Goal: Task Accomplishment & Management: Use online tool/utility

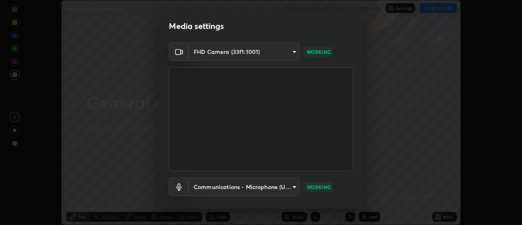
scroll to position [43, 0]
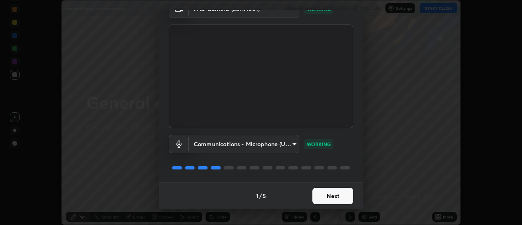
click at [331, 192] on button "Next" at bounding box center [332, 195] width 41 height 16
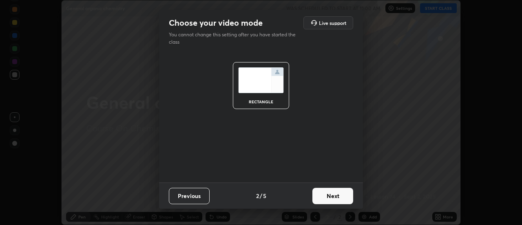
scroll to position [0, 0]
click at [335, 199] on button "Next" at bounding box center [332, 195] width 41 height 16
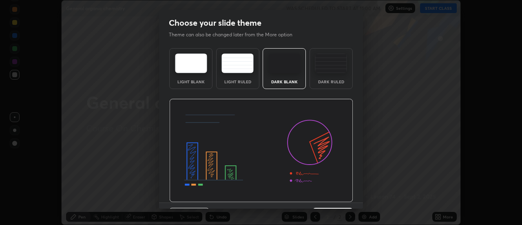
scroll to position [20, 0]
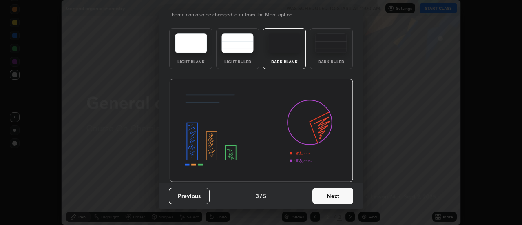
click at [335, 192] on button "Next" at bounding box center [332, 195] width 41 height 16
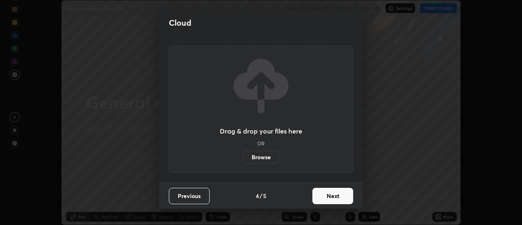
scroll to position [0, 0]
click at [336, 196] on button "Next" at bounding box center [332, 195] width 41 height 16
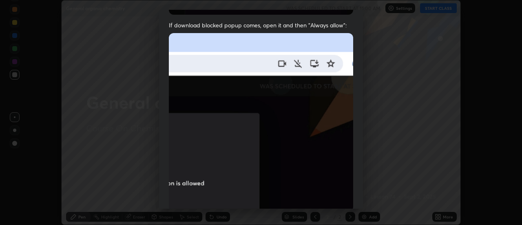
scroll to position [209, 0]
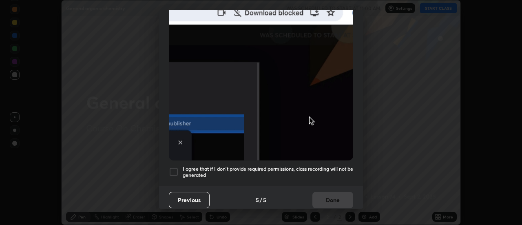
click at [192, 196] on button "Previous" at bounding box center [189, 200] width 41 height 16
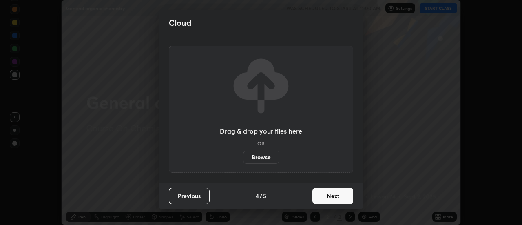
scroll to position [0, 0]
click at [253, 156] on label "Browse" at bounding box center [261, 156] width 36 height 13
click at [243, 156] on input "Browse" at bounding box center [243, 156] width 0 height 13
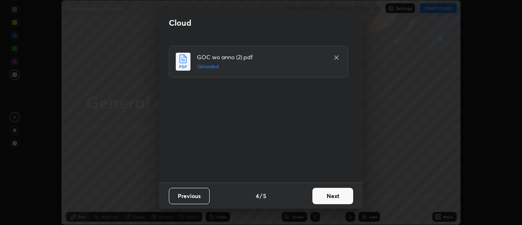
click at [335, 196] on button "Next" at bounding box center [332, 195] width 41 height 16
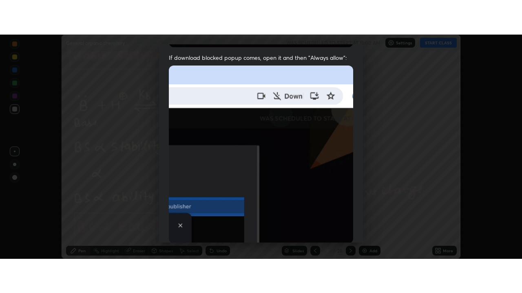
scroll to position [209, 0]
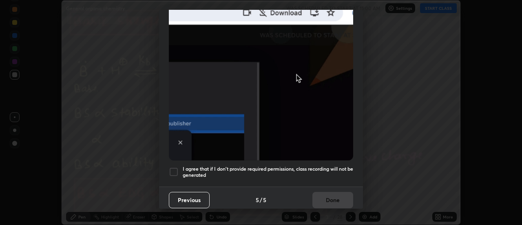
click at [332, 165] on h5 "I agree that if I don't provide required permissions, class recording will not …" at bounding box center [268, 171] width 170 height 13
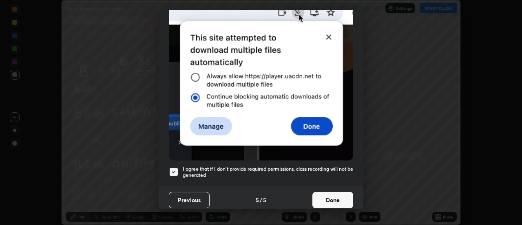
click at [326, 198] on button "Done" at bounding box center [332, 200] width 41 height 16
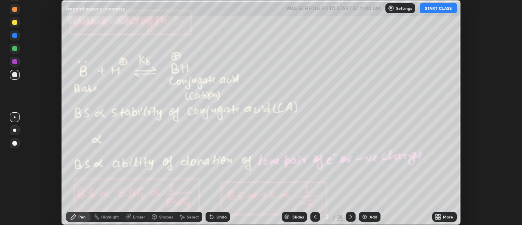
click at [446, 216] on div "More" at bounding box center [448, 216] width 10 height 4
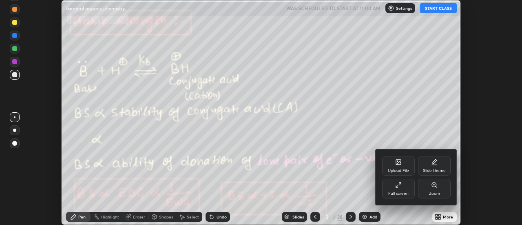
click at [397, 190] on div "Full screen" at bounding box center [398, 188] width 33 height 20
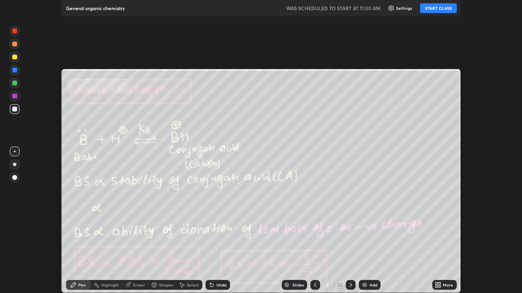
scroll to position [293, 522]
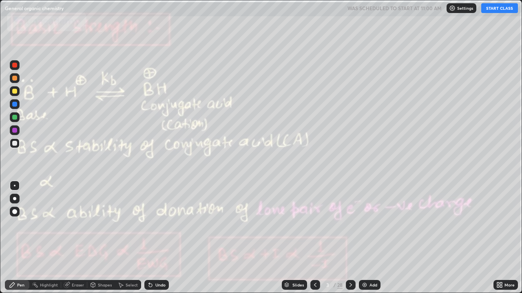
click at [501, 7] on button "START CLASS" at bounding box center [499, 8] width 37 height 10
click at [15, 63] on div at bounding box center [14, 65] width 5 height 5
click at [152, 224] on div "Undo" at bounding box center [156, 285] width 24 height 10
click at [149, 224] on icon at bounding box center [149, 283] width 1 height 1
click at [15, 142] on div at bounding box center [14, 143] width 5 height 5
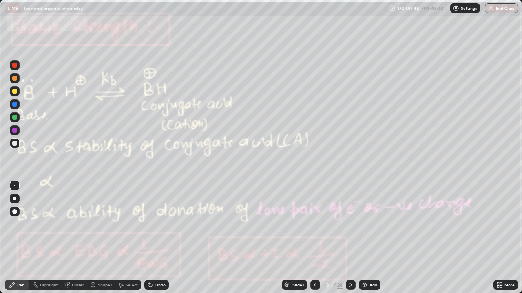
click at [15, 202] on div at bounding box center [15, 199] width 10 height 10
click at [15, 186] on div at bounding box center [15, 186] width 2 height 2
click at [73, 224] on div "Eraser" at bounding box center [78, 285] width 12 height 4
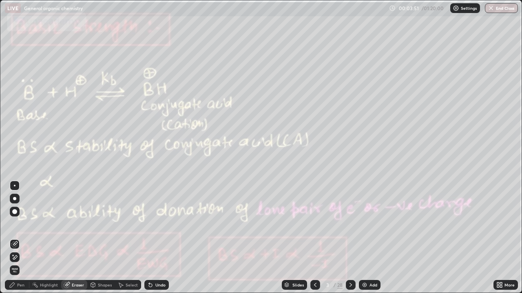
click at [22, 224] on div "Pen" at bounding box center [20, 285] width 7 height 4
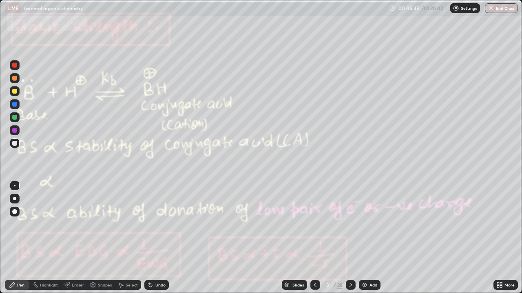
click at [16, 144] on div at bounding box center [14, 143] width 5 height 5
click at [17, 224] on div "Pen" at bounding box center [20, 285] width 7 height 4
click at [15, 145] on div at bounding box center [14, 143] width 5 height 5
click at [160, 224] on div "Undo" at bounding box center [160, 285] width 10 height 4
click at [161, 224] on div "Undo" at bounding box center [160, 285] width 10 height 4
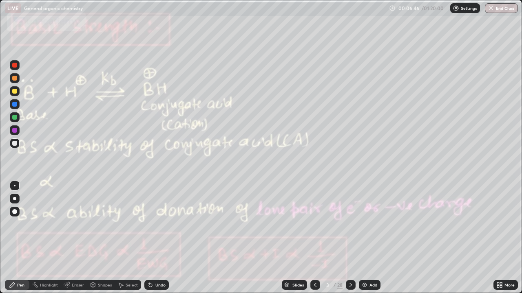
click at [163, 224] on div "Undo" at bounding box center [160, 285] width 10 height 4
click at [162, 224] on div "Undo" at bounding box center [156, 285] width 24 height 10
click at [161, 224] on div "Undo" at bounding box center [160, 285] width 10 height 4
click at [160, 224] on div "Undo" at bounding box center [160, 285] width 10 height 4
click at [163, 224] on div "Undo" at bounding box center [156, 285] width 24 height 10
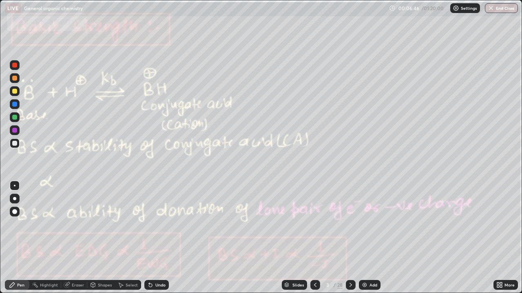
click at [164, 224] on div "Undo" at bounding box center [156, 285] width 24 height 10
click at [165, 224] on div "Undo" at bounding box center [156, 285] width 24 height 10
click at [167, 224] on div "Undo" at bounding box center [156, 285] width 24 height 10
click at [77, 224] on div "Eraser" at bounding box center [78, 285] width 12 height 4
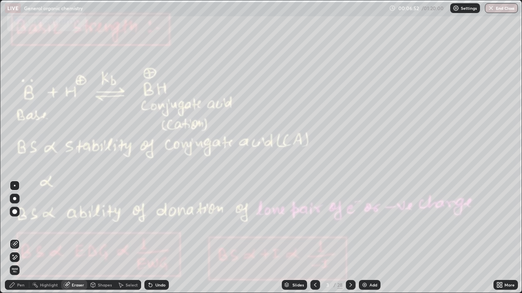
click at [14, 224] on icon at bounding box center [15, 257] width 4 height 4
click at [24, 224] on div "Pen" at bounding box center [20, 285] width 7 height 4
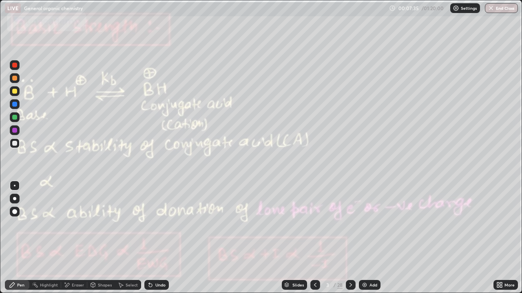
click at [349, 224] on icon at bounding box center [350, 285] width 7 height 7
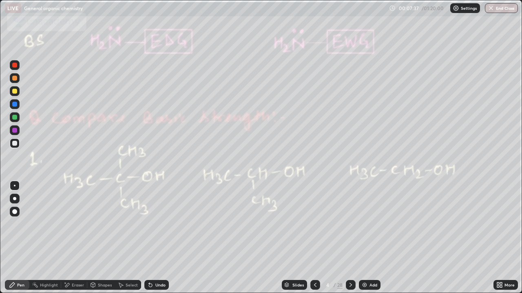
click at [17, 143] on div at bounding box center [14, 143] width 5 height 5
click at [15, 143] on div at bounding box center [14, 143] width 5 height 5
click at [13, 144] on div at bounding box center [14, 143] width 5 height 5
click at [14, 118] on div at bounding box center [14, 117] width 5 height 5
click at [15, 144] on div at bounding box center [14, 143] width 5 height 5
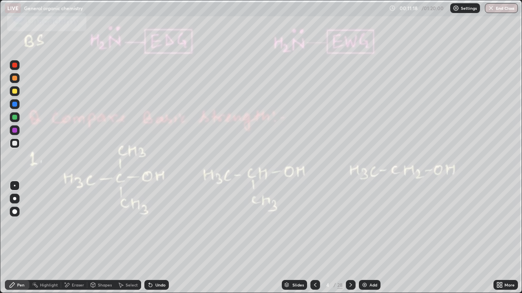
click at [350, 224] on icon at bounding box center [350, 285] width 7 height 7
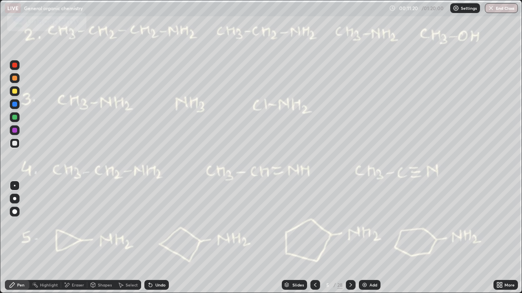
click at [15, 144] on div at bounding box center [14, 143] width 5 height 5
click at [13, 92] on div at bounding box center [14, 91] width 5 height 5
click at [16, 117] on div at bounding box center [14, 117] width 5 height 5
click at [160, 224] on div "Undo" at bounding box center [156, 285] width 24 height 10
click at [156, 224] on div "Undo" at bounding box center [156, 285] width 24 height 10
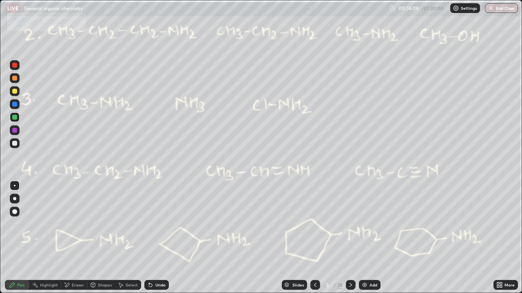
click at [154, 224] on div "Undo" at bounding box center [156, 285] width 24 height 10
click at [153, 224] on div "Undo" at bounding box center [156, 285] width 24 height 10
click at [152, 224] on div "Undo" at bounding box center [156, 285] width 24 height 10
click at [152, 224] on div "Undo" at bounding box center [155, 285] width 28 height 16
click at [151, 224] on div "Undo" at bounding box center [155, 285] width 28 height 16
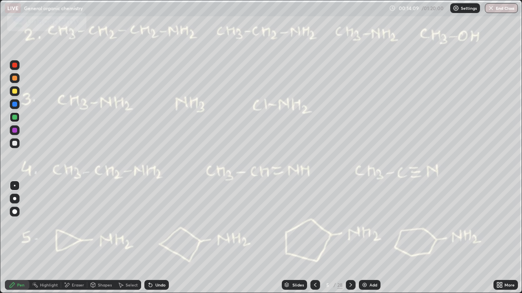
click at [151, 224] on div "Undo" at bounding box center [155, 285] width 28 height 16
click at [152, 224] on div "Undo" at bounding box center [155, 285] width 28 height 16
click at [0, 183] on div "Setting up your live class" at bounding box center [261, 146] width 522 height 293
click at [0, 184] on div "Setting up your live class" at bounding box center [261, 146] width 522 height 293
click at [13, 145] on div at bounding box center [15, 144] width 10 height 10
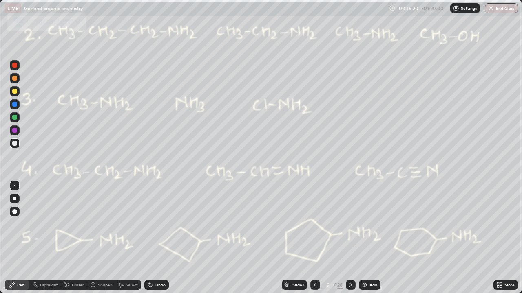
click at [17, 118] on div at bounding box center [14, 117] width 5 height 5
click at [16, 143] on div at bounding box center [14, 143] width 5 height 5
click at [160, 224] on div "Undo" at bounding box center [160, 285] width 10 height 4
click at [156, 224] on div "Undo" at bounding box center [156, 285] width 24 height 10
click at [156, 224] on div "Undo" at bounding box center [160, 285] width 10 height 4
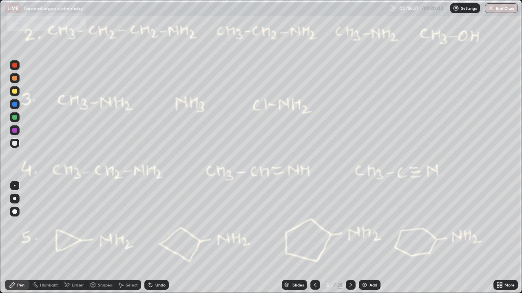
click at [156, 224] on div "Undo" at bounding box center [160, 285] width 10 height 4
click at [161, 224] on div "Undo" at bounding box center [156, 285] width 24 height 10
click at [149, 224] on icon at bounding box center [149, 283] width 1 height 1
click at [350, 224] on icon at bounding box center [350, 285] width 7 height 7
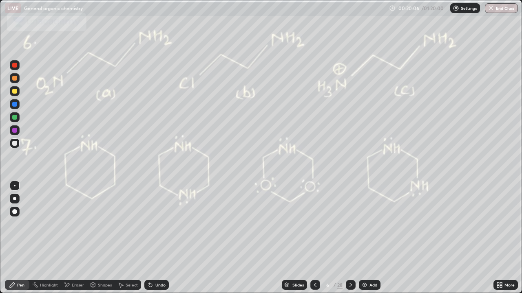
click at [14, 143] on div at bounding box center [14, 143] width 5 height 5
click at [473, 224] on div "Slides 6 / 28 Add" at bounding box center [331, 285] width 324 height 16
click at [13, 141] on div at bounding box center [14, 143] width 5 height 5
click at [149, 224] on icon at bounding box center [150, 285] width 3 height 3
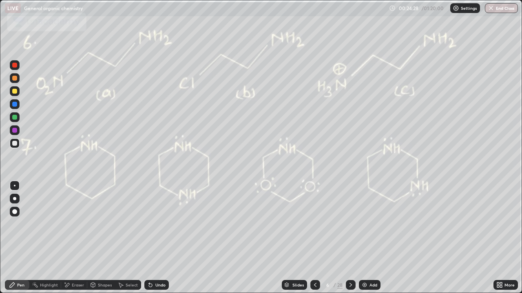
click at [149, 224] on icon at bounding box center [149, 283] width 1 height 1
click at [147, 224] on icon at bounding box center [150, 285] width 7 height 7
click at [148, 224] on div "Undo" at bounding box center [156, 285] width 24 height 10
click at [150, 224] on icon at bounding box center [150, 285] width 3 height 3
click at [152, 224] on div "Undo" at bounding box center [156, 285] width 24 height 10
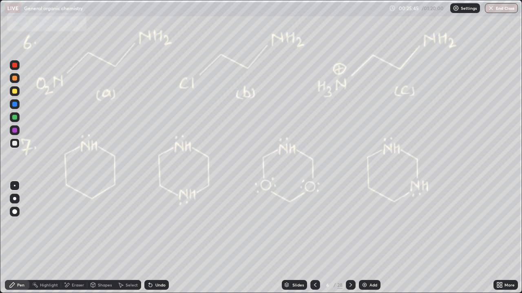
click at [149, 224] on icon at bounding box center [150, 285] width 3 height 3
click at [159, 224] on div "Undo" at bounding box center [160, 285] width 10 height 4
click at [350, 224] on icon at bounding box center [350, 285] width 7 height 7
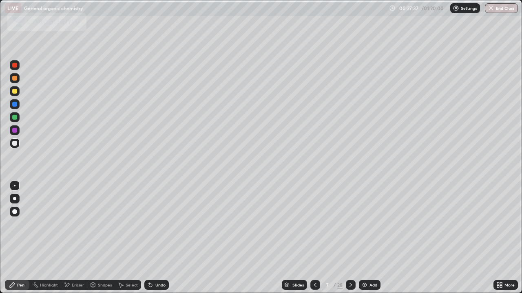
click at [314, 224] on icon at bounding box center [315, 285] width 2 height 4
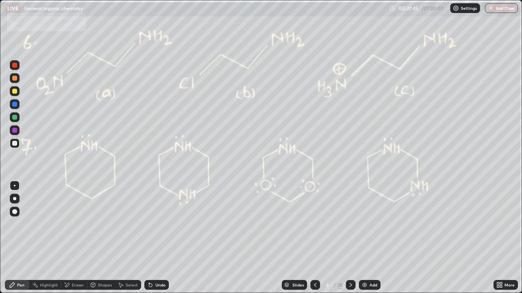
click at [350, 224] on icon at bounding box center [350, 285] width 7 height 7
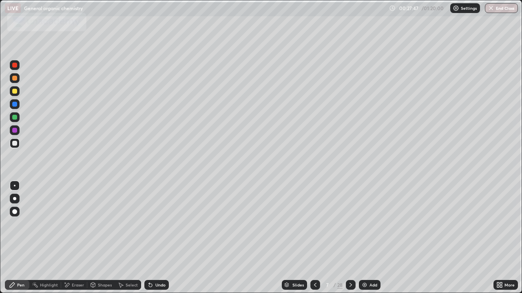
click at [15, 143] on div at bounding box center [14, 143] width 5 height 5
click at [15, 145] on div at bounding box center [14, 143] width 5 height 5
click at [16, 93] on div at bounding box center [14, 91] width 5 height 5
click at [314, 224] on icon at bounding box center [315, 285] width 7 height 7
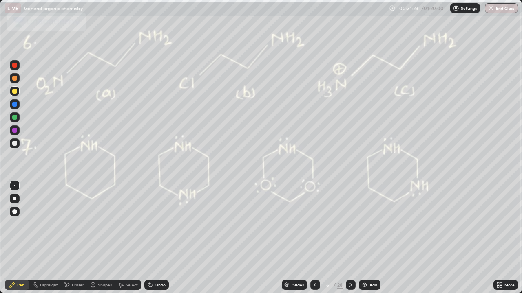
click at [353, 224] on div at bounding box center [351, 285] width 10 height 10
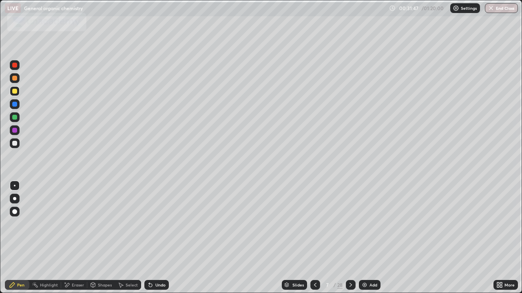
click at [349, 224] on icon at bounding box center [350, 285] width 2 height 4
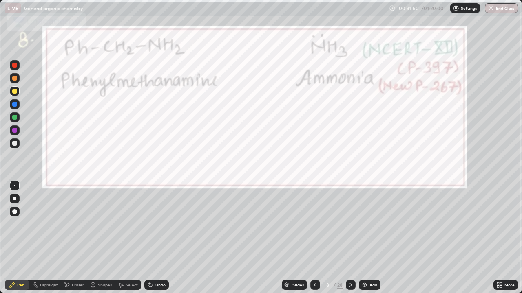
click at [15, 118] on div at bounding box center [14, 117] width 5 height 5
click at [15, 142] on div at bounding box center [14, 143] width 5 height 5
click at [15, 132] on div at bounding box center [14, 130] width 5 height 5
click at [17, 129] on div at bounding box center [15, 131] width 10 height 10
click at [77, 224] on div "Eraser" at bounding box center [78, 285] width 12 height 4
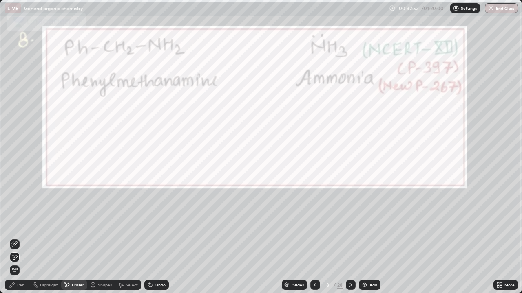
click at [22, 224] on div "Pen" at bounding box center [20, 285] width 7 height 4
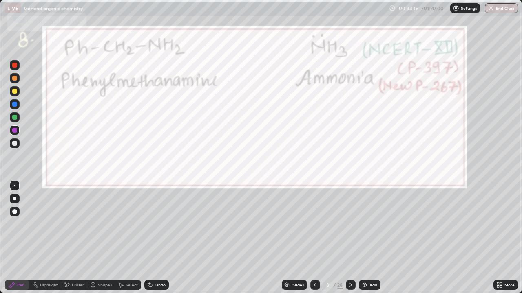
click at [18, 119] on div at bounding box center [15, 117] width 10 height 10
click at [15, 117] on div at bounding box center [14, 117] width 5 height 5
click at [15, 198] on div at bounding box center [14, 198] width 3 height 3
click at [314, 224] on icon at bounding box center [315, 285] width 7 height 7
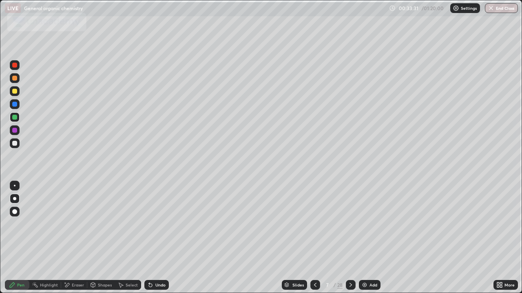
click at [310, 224] on div at bounding box center [315, 285] width 10 height 10
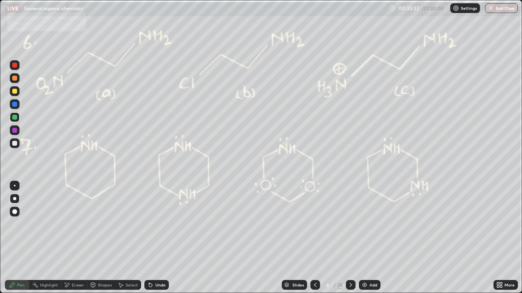
click at [306, 224] on div "Slides" at bounding box center [294, 285] width 25 height 10
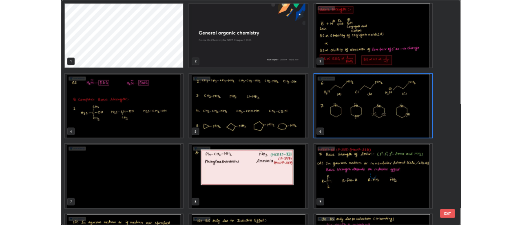
scroll to position [290, 517]
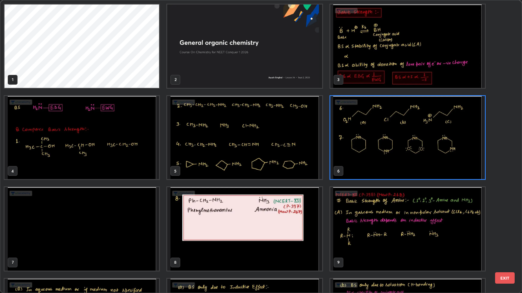
click at [342, 70] on img "grid" at bounding box center [407, 46] width 154 height 84
click at [347, 68] on img "grid" at bounding box center [407, 46] width 154 height 84
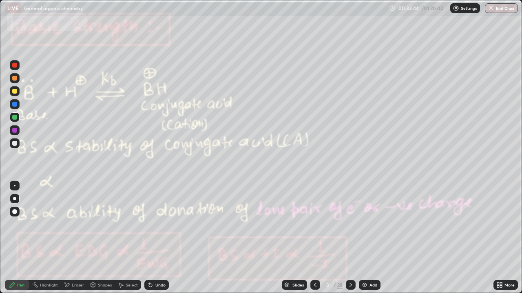
click at [349, 224] on icon at bounding box center [350, 285] width 7 height 7
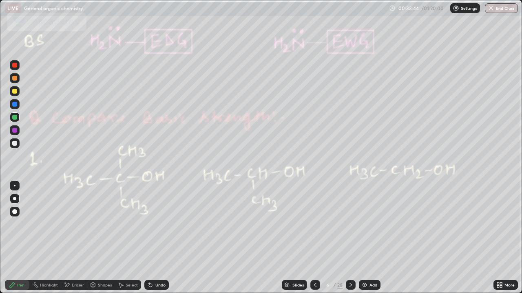
click at [350, 224] on icon at bounding box center [350, 285] width 7 height 7
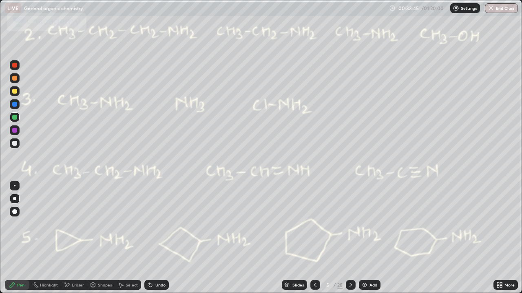
click at [349, 224] on icon at bounding box center [350, 285] width 7 height 7
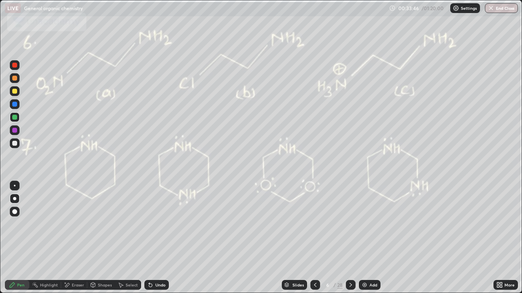
click at [350, 224] on icon at bounding box center [350, 285] width 7 height 7
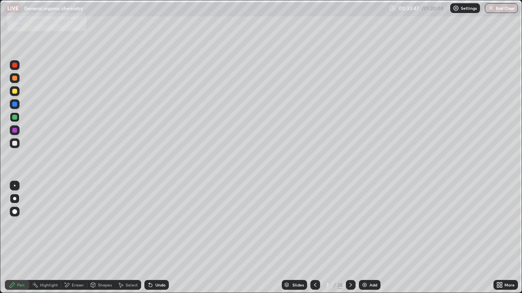
click at [350, 224] on icon at bounding box center [350, 285] width 7 height 7
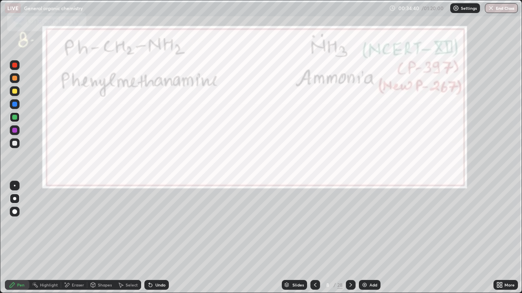
click at [348, 224] on icon at bounding box center [350, 285] width 7 height 7
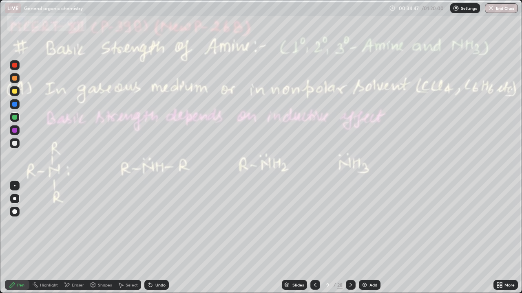
click at [15, 142] on div at bounding box center [14, 143] width 5 height 5
click at [16, 105] on div at bounding box center [14, 104] width 5 height 5
click at [14, 143] on div at bounding box center [14, 143] width 5 height 5
click at [350, 224] on div at bounding box center [351, 285] width 10 height 10
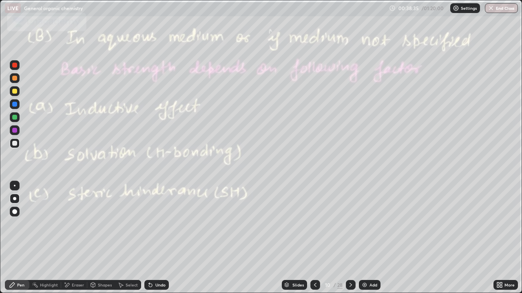
click at [15, 144] on div at bounding box center [14, 143] width 5 height 5
click at [17, 144] on div at bounding box center [14, 143] width 5 height 5
click at [314, 224] on icon at bounding box center [315, 285] width 2 height 4
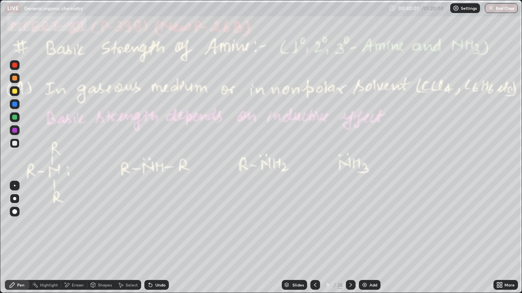
click at [348, 224] on icon at bounding box center [350, 285] width 7 height 7
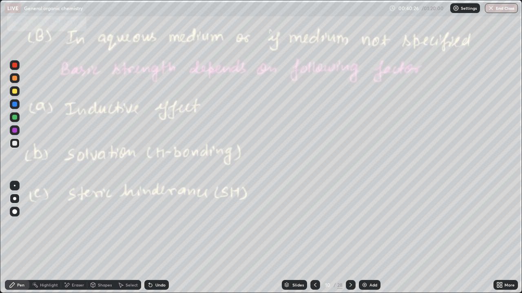
click at [348, 224] on div at bounding box center [351, 285] width 10 height 10
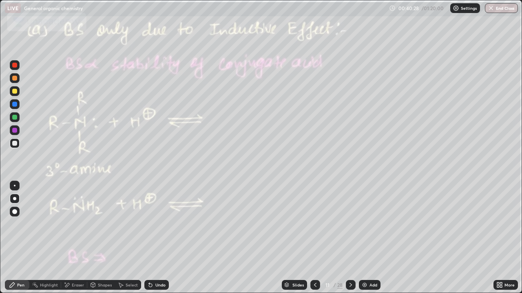
click at [314, 224] on icon at bounding box center [315, 285] width 7 height 7
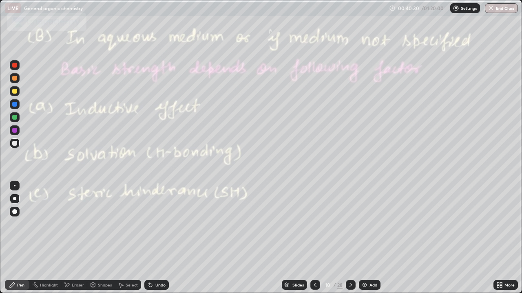
click at [15, 186] on div at bounding box center [15, 186] width 2 height 2
click at [72, 224] on div "Eraser" at bounding box center [78, 285] width 12 height 4
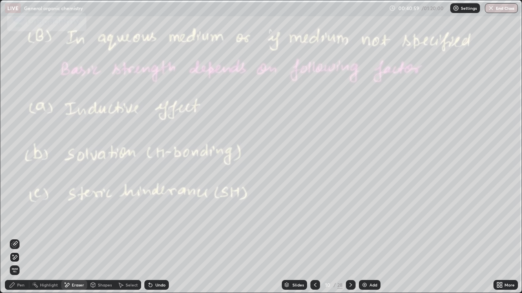
click at [17, 224] on div "Pen" at bounding box center [20, 285] width 7 height 4
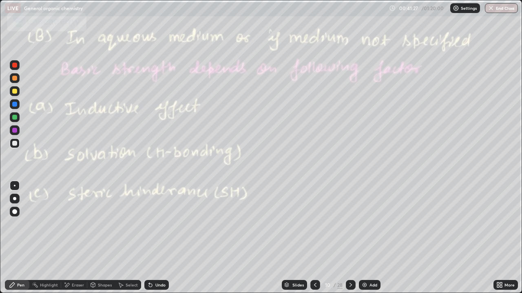
click at [354, 224] on div at bounding box center [351, 285] width 10 height 10
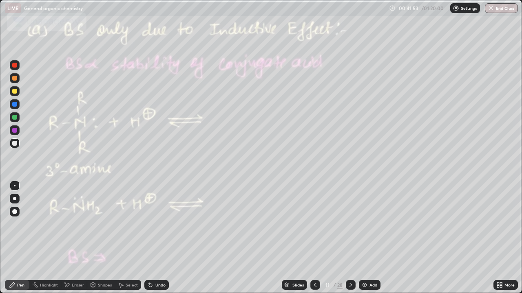
click at [159, 224] on div "Undo" at bounding box center [160, 285] width 10 height 4
click at [158, 224] on div "Undo" at bounding box center [160, 285] width 10 height 4
click at [161, 224] on div "Undo" at bounding box center [160, 285] width 10 height 4
click at [350, 224] on icon at bounding box center [350, 285] width 7 height 7
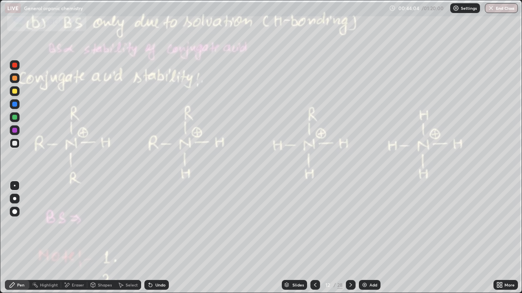
click at [349, 224] on icon at bounding box center [350, 285] width 7 height 7
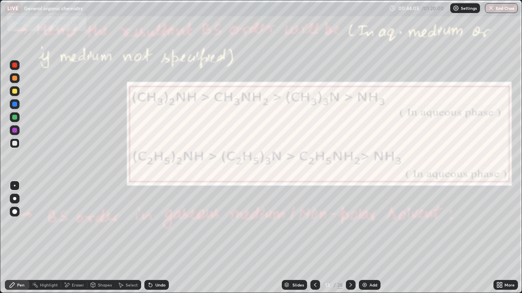
click at [314, 224] on icon at bounding box center [315, 285] width 7 height 7
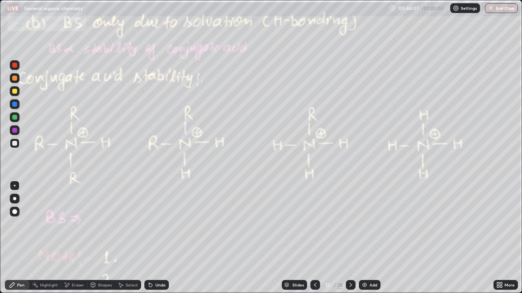
click at [15, 131] on div at bounding box center [14, 130] width 5 height 5
click at [14, 144] on div at bounding box center [14, 143] width 5 height 5
click at [312, 224] on icon at bounding box center [315, 285] width 7 height 7
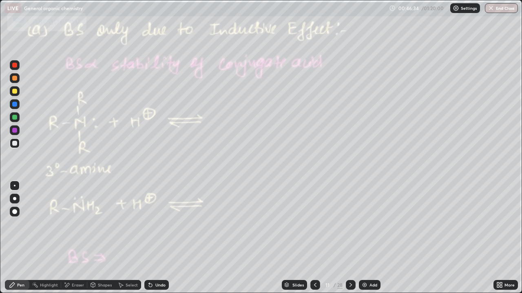
click at [315, 224] on icon at bounding box center [315, 285] width 7 height 7
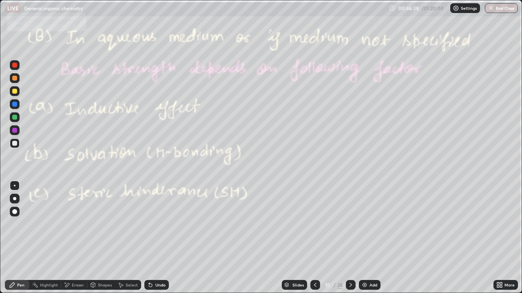
click at [349, 224] on icon at bounding box center [350, 285] width 7 height 7
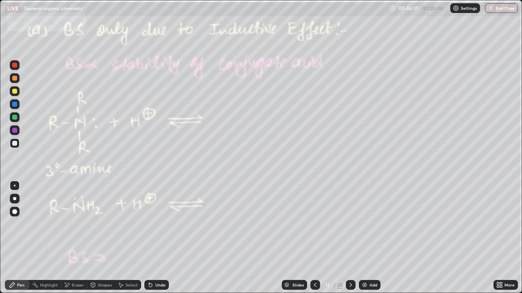
click at [349, 224] on icon at bounding box center [350, 285] width 7 height 7
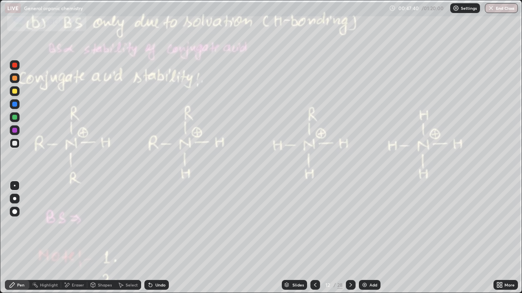
click at [350, 224] on div at bounding box center [351, 285] width 10 height 10
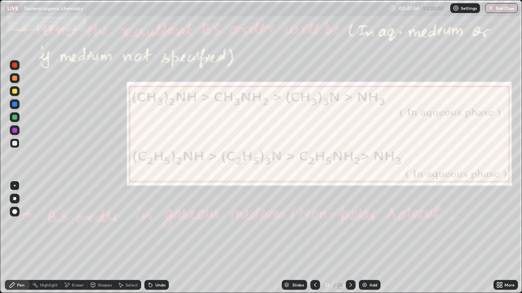
click at [15, 143] on div at bounding box center [14, 143] width 5 height 5
click at [16, 119] on div at bounding box center [15, 117] width 10 height 10
click at [15, 199] on div at bounding box center [14, 198] width 3 height 3
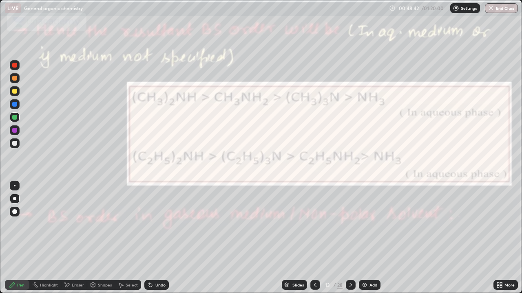
click at [15, 214] on div at bounding box center [14, 211] width 5 height 5
click at [158, 224] on div "Undo" at bounding box center [160, 285] width 10 height 4
click at [15, 130] on div at bounding box center [14, 130] width 5 height 5
click at [17, 104] on div at bounding box center [14, 104] width 5 height 5
click at [17, 143] on div at bounding box center [14, 143] width 5 height 5
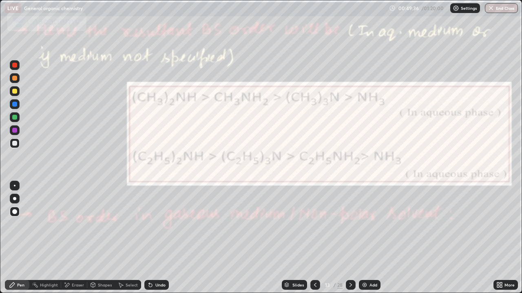
click at [15, 181] on div at bounding box center [15, 186] width 10 height 10
click at [156, 224] on div "Undo" at bounding box center [156, 285] width 24 height 10
click at [155, 224] on div "Undo" at bounding box center [156, 285] width 24 height 10
click at [155, 224] on div "Undo" at bounding box center [160, 285] width 10 height 4
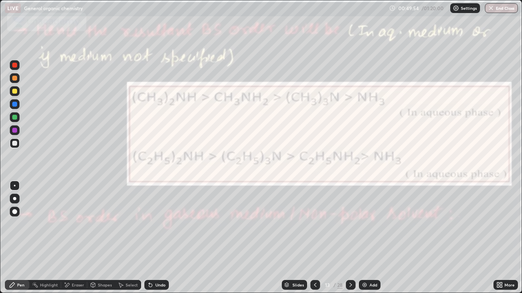
click at [154, 224] on div "Undo" at bounding box center [156, 285] width 24 height 10
click at [153, 224] on div "Undo" at bounding box center [156, 285] width 24 height 10
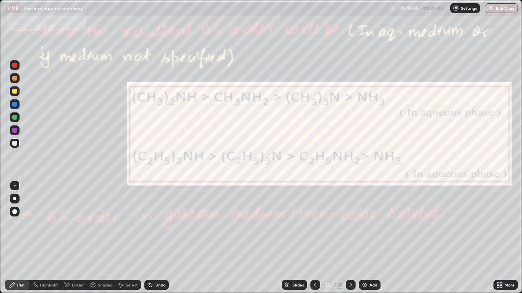
click at [153, 224] on div "Undo" at bounding box center [156, 285] width 24 height 10
click at [158, 224] on div "Undo" at bounding box center [156, 285] width 24 height 10
click at [156, 224] on div "Undo" at bounding box center [160, 285] width 10 height 4
click at [349, 224] on icon at bounding box center [350, 285] width 7 height 7
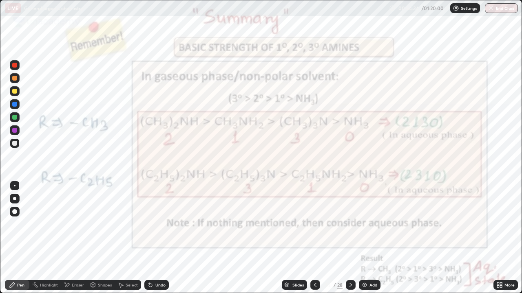
click at [18, 133] on div at bounding box center [15, 131] width 10 height 10
click at [349, 224] on icon at bounding box center [350, 285] width 7 height 7
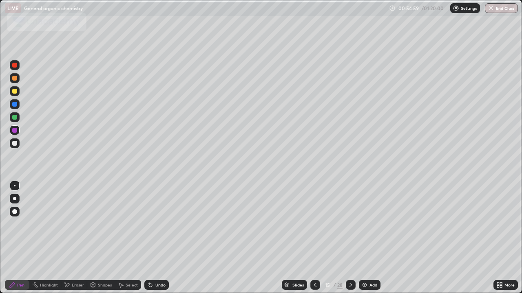
click at [350, 224] on icon at bounding box center [350, 285] width 7 height 7
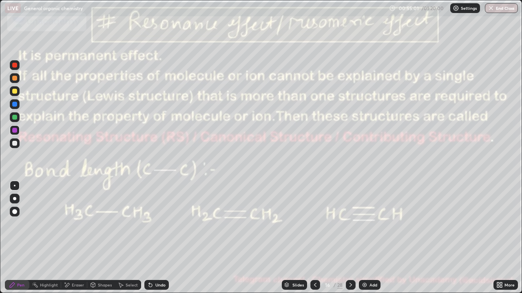
click at [314, 224] on icon at bounding box center [315, 285] width 7 height 7
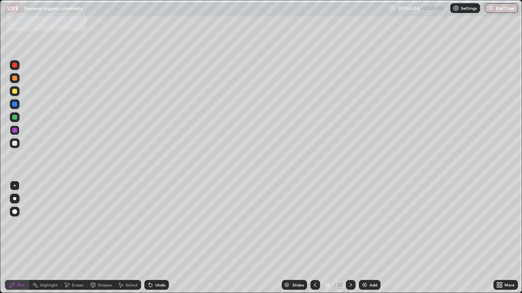
click at [15, 145] on div at bounding box center [14, 143] width 5 height 5
click at [16, 142] on div at bounding box center [14, 143] width 5 height 5
click at [16, 145] on div at bounding box center [14, 143] width 5 height 5
click at [15, 145] on div at bounding box center [14, 143] width 5 height 5
click at [16, 143] on div at bounding box center [14, 143] width 5 height 5
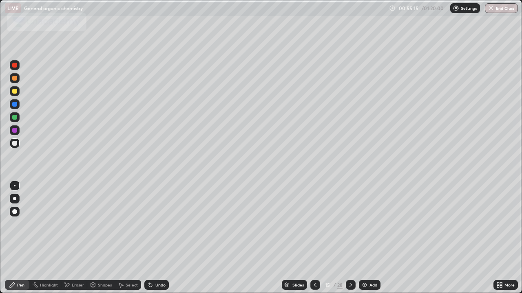
click at [314, 224] on icon at bounding box center [315, 285] width 7 height 7
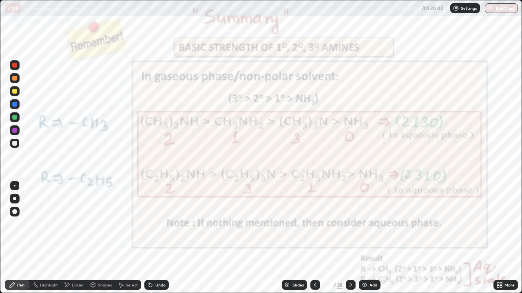
click at [350, 224] on icon at bounding box center [350, 285] width 7 height 7
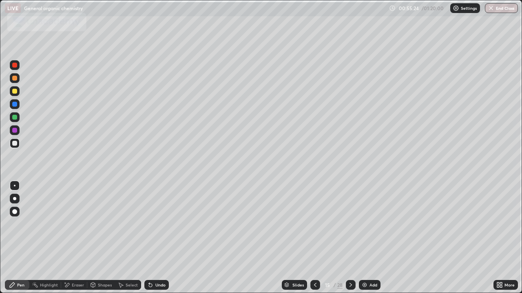
click at [350, 224] on icon at bounding box center [350, 285] width 7 height 7
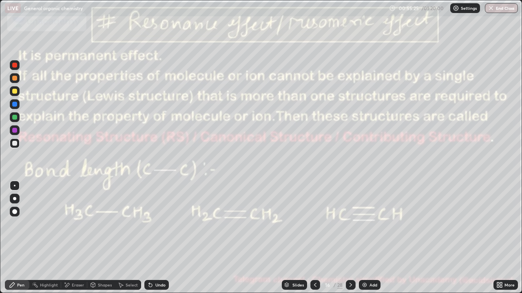
click at [315, 224] on icon at bounding box center [315, 285] width 7 height 7
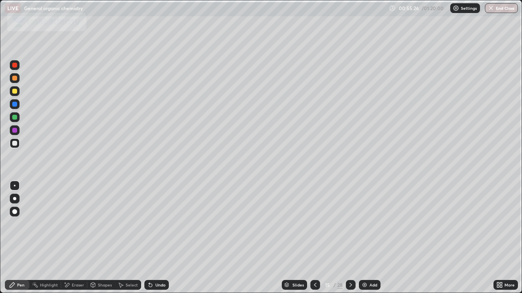
click at [15, 143] on div at bounding box center [14, 143] width 5 height 5
click at [314, 224] on icon at bounding box center [315, 285] width 2 height 4
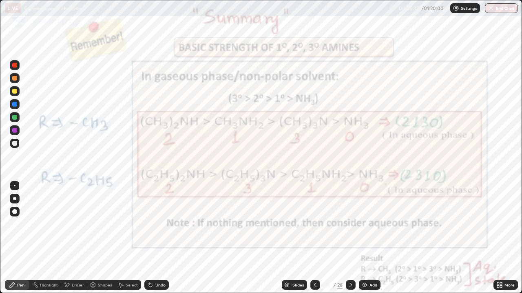
click at [350, 224] on icon at bounding box center [350, 285] width 7 height 7
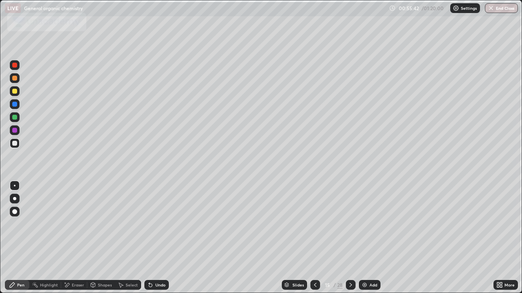
click at [154, 224] on div "Undo" at bounding box center [156, 285] width 24 height 10
click at [15, 142] on div at bounding box center [14, 143] width 5 height 5
click at [18, 107] on div at bounding box center [15, 104] width 10 height 10
click at [16, 145] on div at bounding box center [14, 143] width 5 height 5
click at [12, 121] on div at bounding box center [15, 117] width 10 height 10
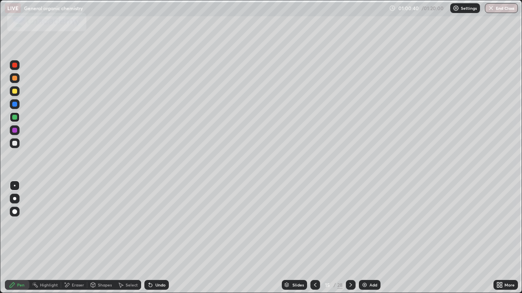
click at [13, 143] on div at bounding box center [14, 143] width 5 height 5
click at [18, 108] on div at bounding box center [15, 104] width 10 height 10
click at [16, 147] on div at bounding box center [15, 144] width 10 height 10
click at [155, 224] on div "Undo" at bounding box center [156, 285] width 24 height 10
click at [15, 130] on div at bounding box center [14, 130] width 5 height 5
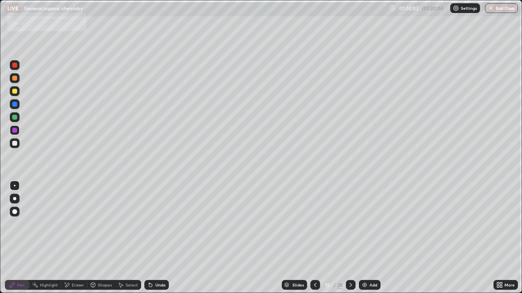
click at [15, 144] on div at bounding box center [14, 143] width 5 height 5
click at [149, 224] on icon at bounding box center [149, 283] width 1 height 1
click at [152, 224] on icon at bounding box center [150, 285] width 7 height 7
click at [18, 130] on div at bounding box center [15, 131] width 10 height 10
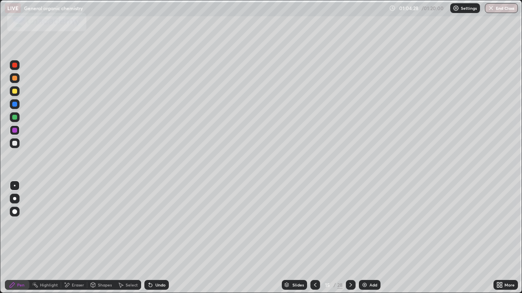
click at [17, 118] on div at bounding box center [14, 117] width 5 height 5
click at [15, 91] on div at bounding box center [14, 91] width 5 height 5
click at [15, 198] on div at bounding box center [14, 198] width 3 height 3
click at [13, 144] on div at bounding box center [14, 143] width 5 height 5
click at [15, 186] on div at bounding box center [15, 186] width 2 height 2
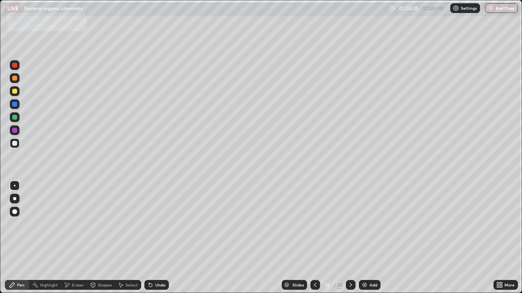
click at [15, 118] on div at bounding box center [14, 117] width 5 height 5
click at [17, 144] on div at bounding box center [14, 143] width 5 height 5
click at [57, 224] on div "Highlight" at bounding box center [45, 285] width 32 height 10
click at [155, 224] on div "Undo" at bounding box center [160, 285] width 10 height 4
click at [19, 224] on div "Pen" at bounding box center [20, 285] width 7 height 4
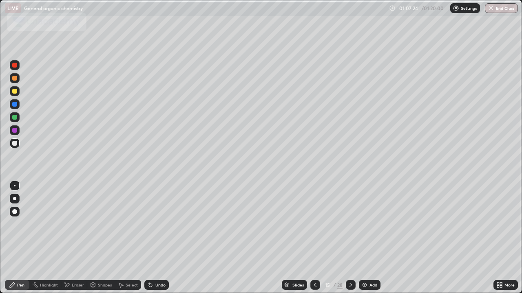
click at [350, 224] on icon at bounding box center [350, 285] width 7 height 7
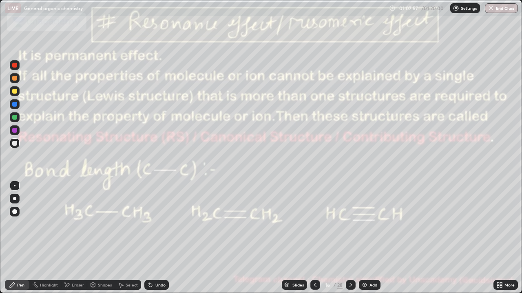
click at [371, 224] on div "Add" at bounding box center [373, 285] width 8 height 4
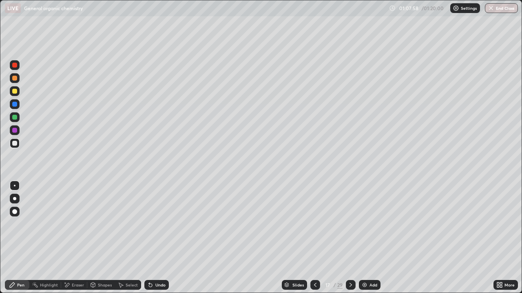
click at [350, 224] on icon at bounding box center [350, 285] width 7 height 7
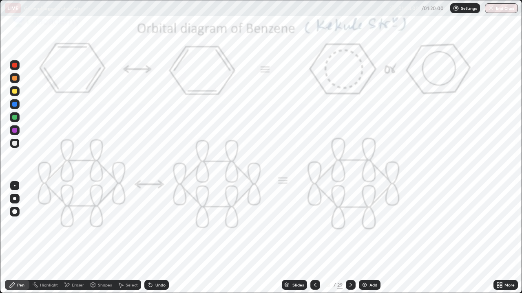
click at [313, 224] on icon at bounding box center [315, 285] width 7 height 7
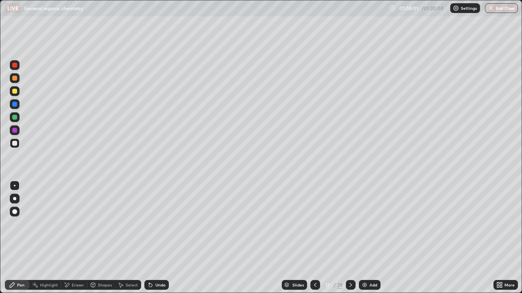
click at [17, 143] on div at bounding box center [14, 143] width 5 height 5
click at [15, 199] on div at bounding box center [14, 198] width 3 height 3
click at [157, 224] on div "Undo" at bounding box center [156, 285] width 24 height 10
click at [159, 224] on div "Undo" at bounding box center [156, 285] width 24 height 10
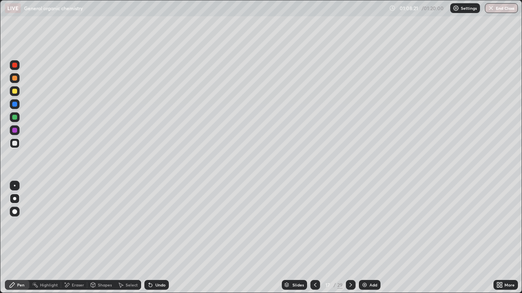
click at [159, 224] on div "Undo" at bounding box center [156, 285] width 24 height 10
click at [159, 224] on div "Undo" at bounding box center [160, 285] width 10 height 4
click at [158, 224] on div "Undo" at bounding box center [160, 285] width 10 height 4
click at [313, 224] on icon at bounding box center [315, 285] width 7 height 7
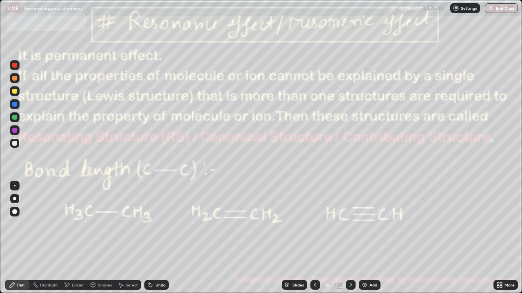
click at [314, 224] on icon at bounding box center [315, 285] width 7 height 7
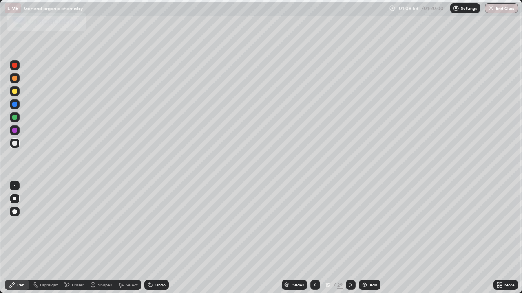
click at [354, 224] on div at bounding box center [351, 285] width 10 height 10
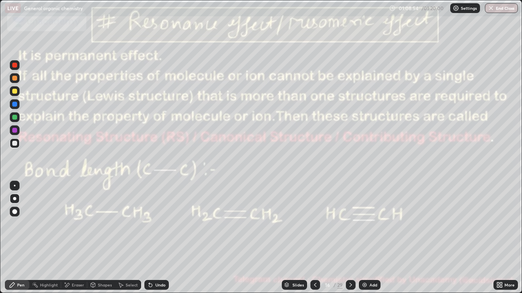
click at [350, 224] on icon at bounding box center [350, 285] width 7 height 7
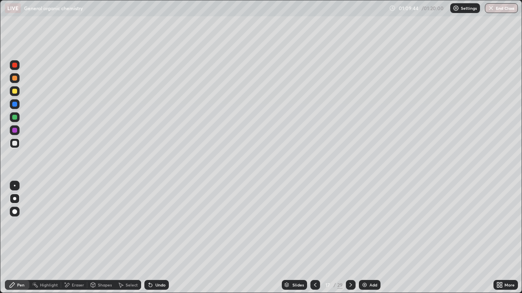
click at [350, 224] on icon at bounding box center [350, 285] width 7 height 7
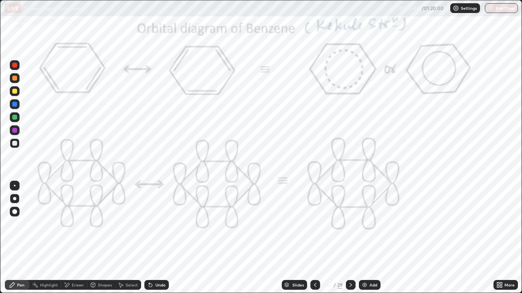
click at [21, 224] on div "Pen" at bounding box center [20, 285] width 7 height 4
click at [16, 130] on div at bounding box center [14, 130] width 5 height 5
click at [15, 198] on div at bounding box center [14, 198] width 3 height 3
click at [15, 186] on div at bounding box center [15, 186] width 2 height 2
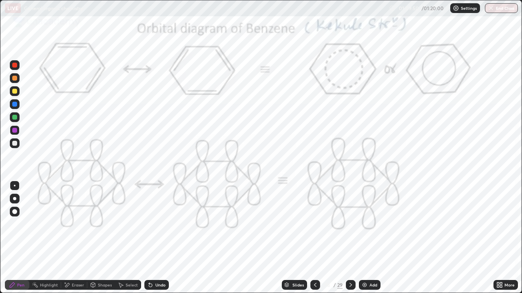
click at [15, 199] on div at bounding box center [14, 198] width 3 height 3
click at [15, 186] on div at bounding box center [15, 186] width 2 height 2
click at [15, 102] on div at bounding box center [14, 104] width 5 height 5
click at [15, 103] on div at bounding box center [14, 104] width 5 height 5
click at [12, 104] on div at bounding box center [14, 104] width 5 height 5
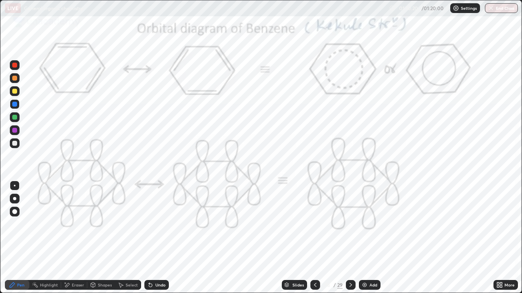
click at [70, 224] on div "Eraser" at bounding box center [74, 285] width 26 height 10
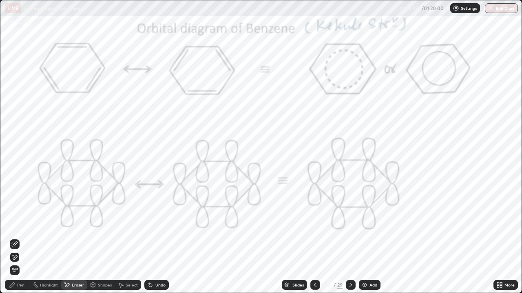
click at [14, 224] on span "Erase all" at bounding box center [14, 270] width 9 height 5
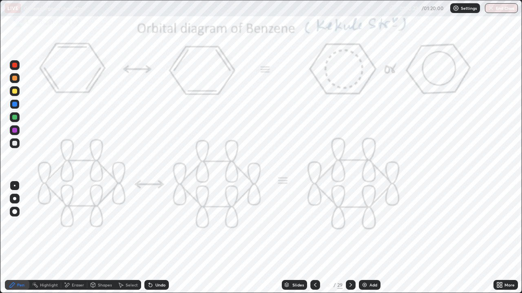
click at [16, 224] on div "Pen" at bounding box center [17, 285] width 24 height 10
click at [148, 224] on div "Undo" at bounding box center [156, 285] width 24 height 10
click at [149, 224] on icon at bounding box center [149, 283] width 1 height 1
click at [15, 132] on div at bounding box center [14, 130] width 5 height 5
click at [314, 224] on div at bounding box center [315, 285] width 10 height 10
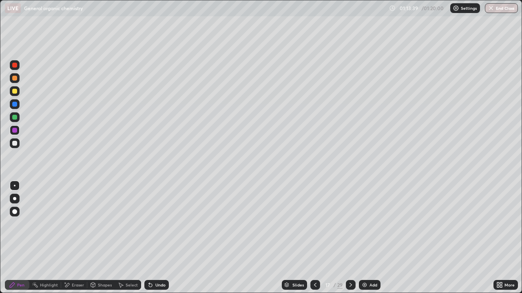
click at [314, 224] on icon at bounding box center [315, 285] width 7 height 7
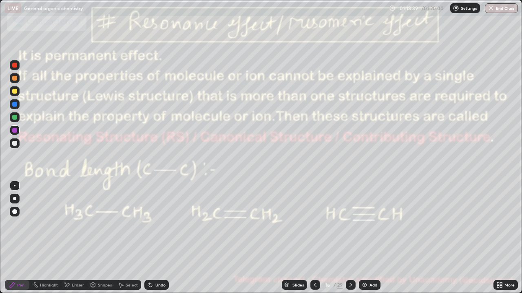
click at [313, 224] on icon at bounding box center [315, 285] width 7 height 7
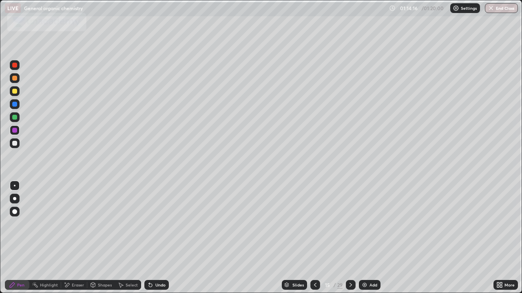
click at [350, 224] on icon at bounding box center [350, 285] width 7 height 7
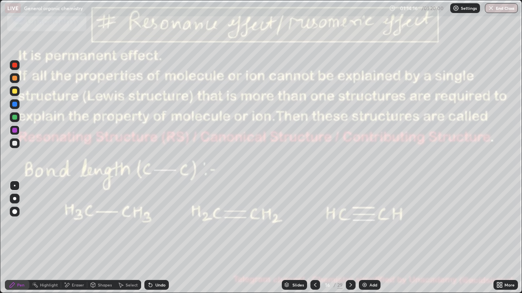
click at [350, 224] on icon at bounding box center [350, 285] width 7 height 7
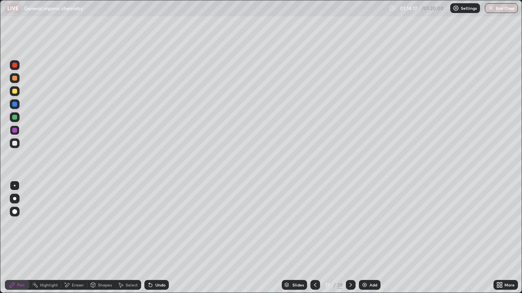
click at [350, 224] on icon at bounding box center [350, 285] width 7 height 7
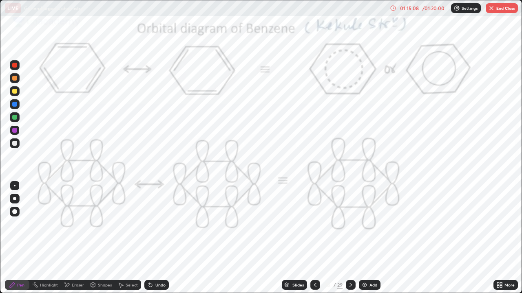
click at [14, 130] on div at bounding box center [14, 130] width 5 height 5
click at [496, 11] on button "End Class" at bounding box center [501, 8] width 32 height 10
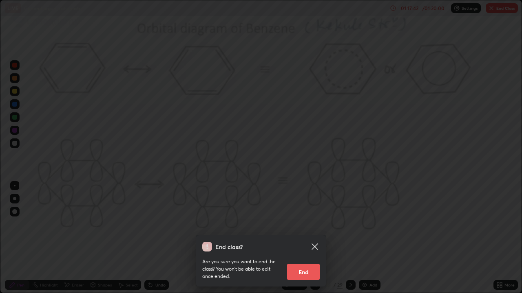
click at [309, 224] on button "End" at bounding box center [303, 272] width 33 height 16
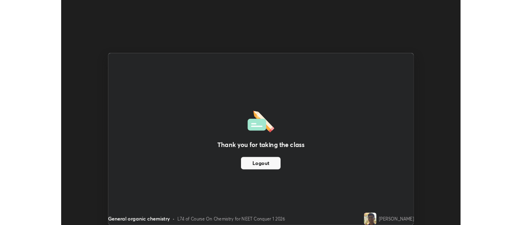
scroll to position [40522, 40225]
